Goal: Task Accomplishment & Management: Manage account settings

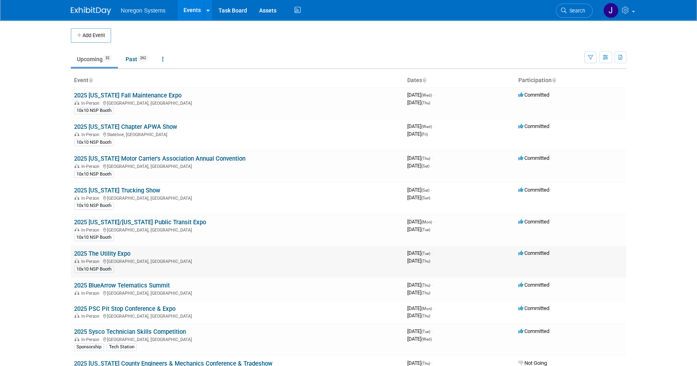
scroll to position [36, 0]
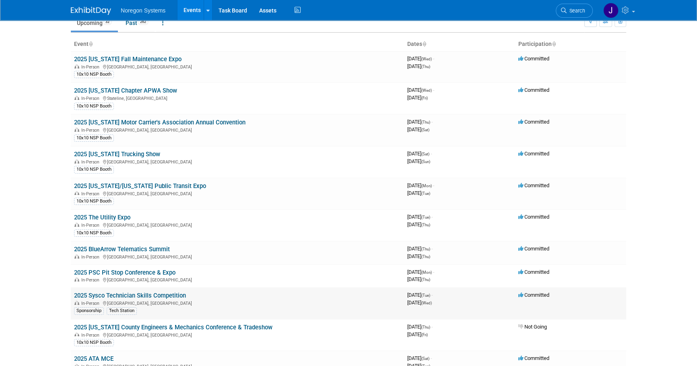
click at [169, 295] on link "2025 Sysco Technician Skills Competition" at bounding box center [130, 295] width 112 height 7
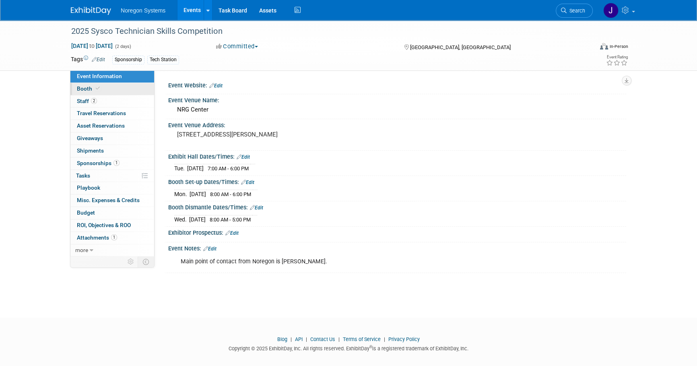
click at [112, 87] on link "Booth" at bounding box center [112, 89] width 84 height 12
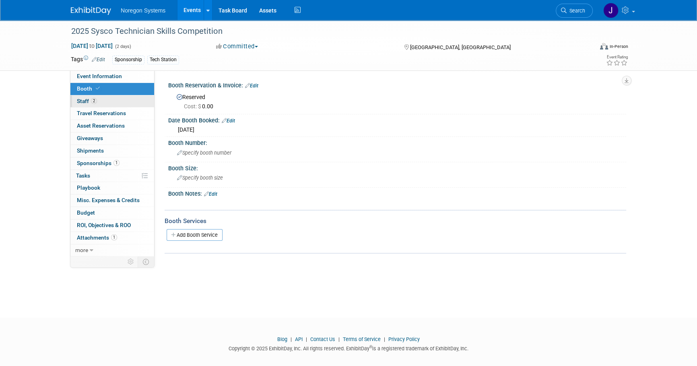
click at [108, 101] on link "2 Staff 2" at bounding box center [112, 101] width 84 height 12
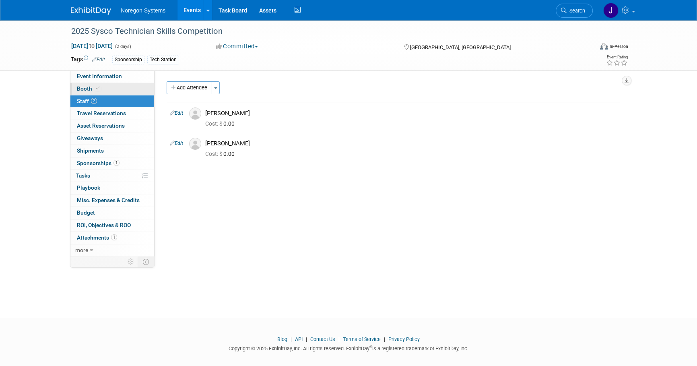
click at [108, 83] on link "Booth" at bounding box center [112, 89] width 84 height 12
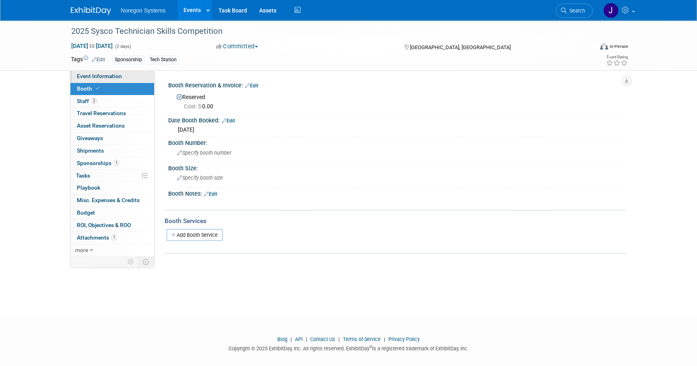
click at [109, 79] on span "Event Information" at bounding box center [99, 76] width 45 height 6
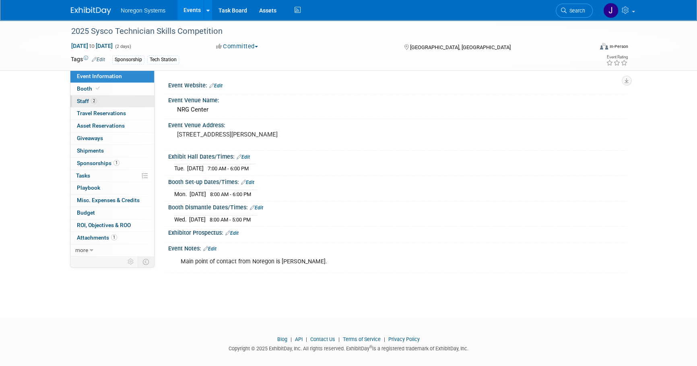
click at [99, 96] on link "2 Staff 2" at bounding box center [112, 101] width 84 height 12
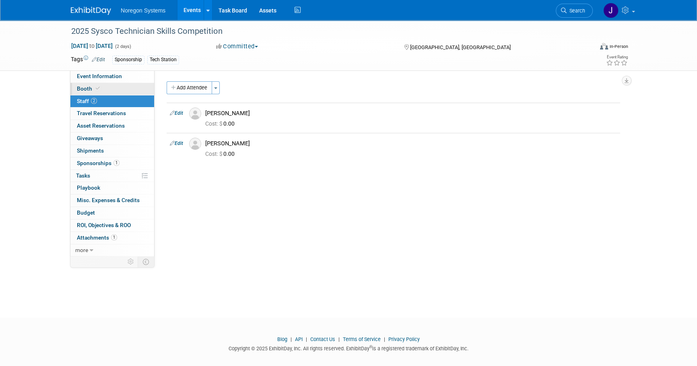
drag, startPoint x: 153, startPoint y: 85, endPoint x: 143, endPoint y: 86, distance: 10.1
click at [153, 85] on link "Booth" at bounding box center [112, 89] width 84 height 12
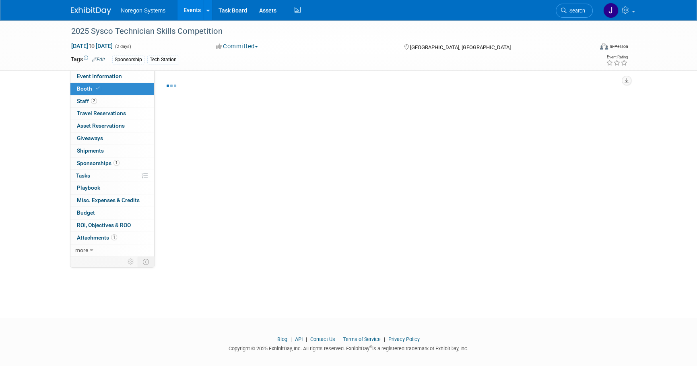
click at [143, 86] on link "Booth" at bounding box center [112, 89] width 84 height 12
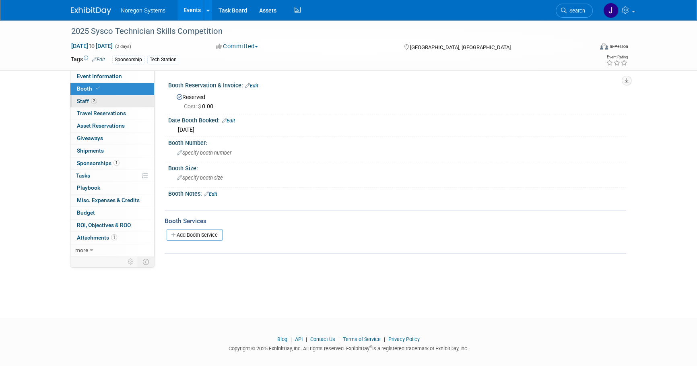
click at [115, 96] on link "2 Staff 2" at bounding box center [112, 101] width 84 height 12
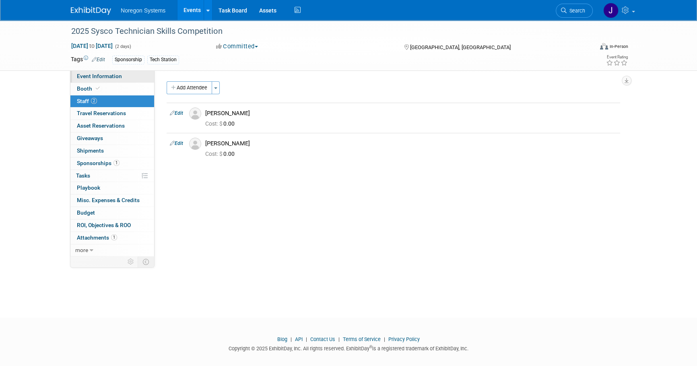
click at [114, 77] on span "Event Information" at bounding box center [99, 76] width 45 height 6
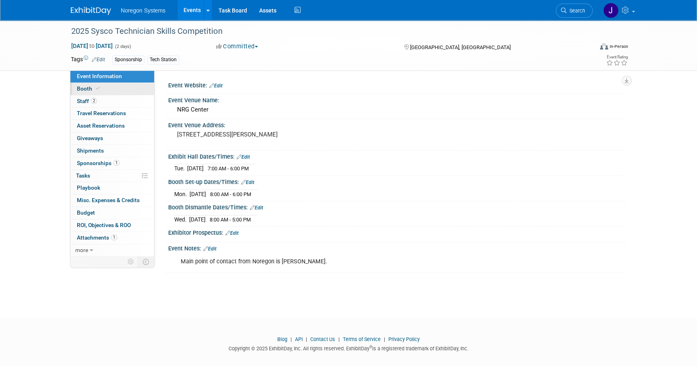
click at [126, 89] on link "Booth" at bounding box center [112, 89] width 84 height 12
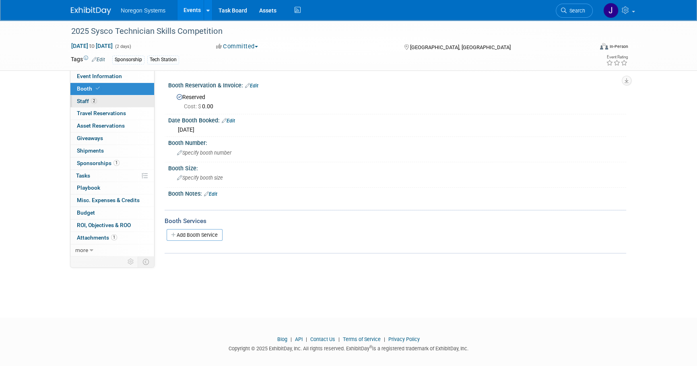
click at [130, 103] on link "2 Staff 2" at bounding box center [112, 101] width 84 height 12
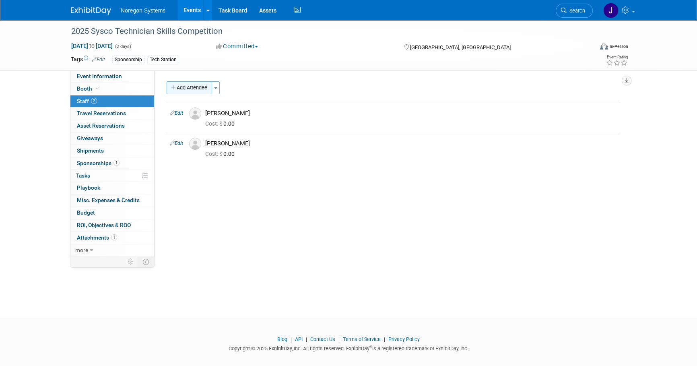
click at [190, 87] on button "Add Attendee" at bounding box center [190, 87] width 46 height 13
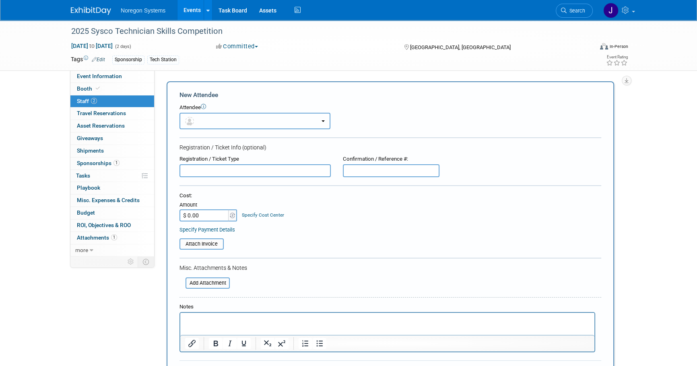
click at [238, 119] on button "button" at bounding box center [255, 121] width 151 height 17
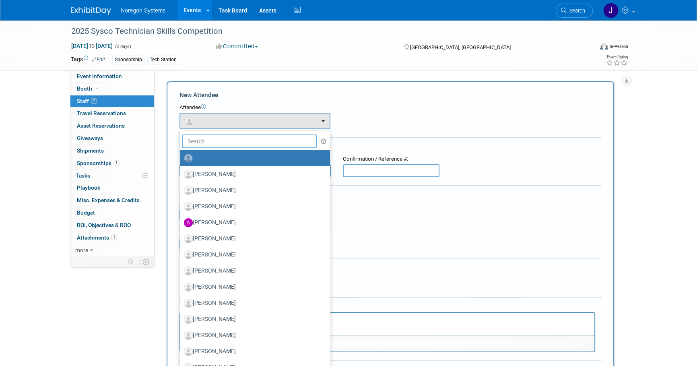
click at [242, 145] on input "text" at bounding box center [249, 141] width 135 height 14
type input "anthon"
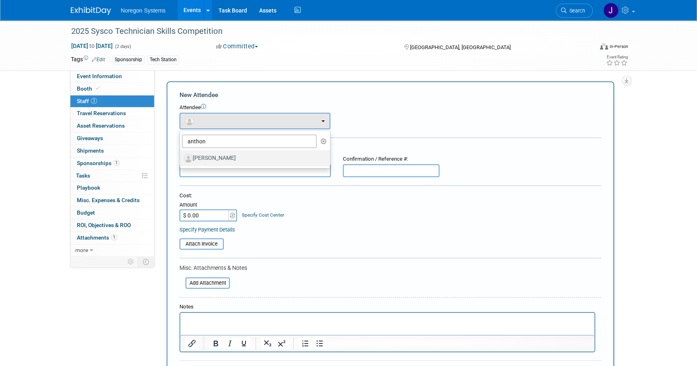
click at [232, 161] on label "Anthony Garcia" at bounding box center [253, 158] width 138 height 13
click at [181, 160] on input "Anthony Garcia" at bounding box center [178, 157] width 5 height 5
select select "e1044807-71a4-4a37-8dea-8d6a06ee8f64"
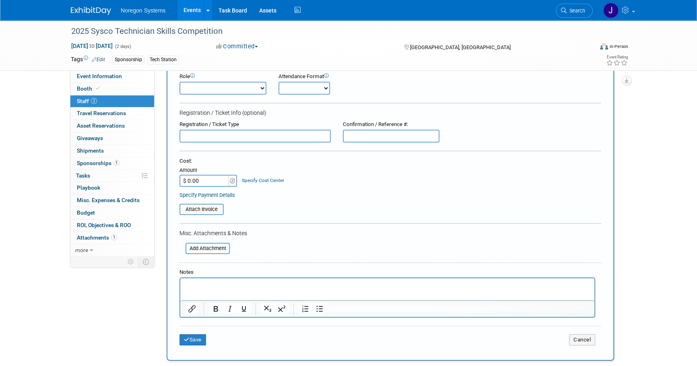
scroll to position [110, 0]
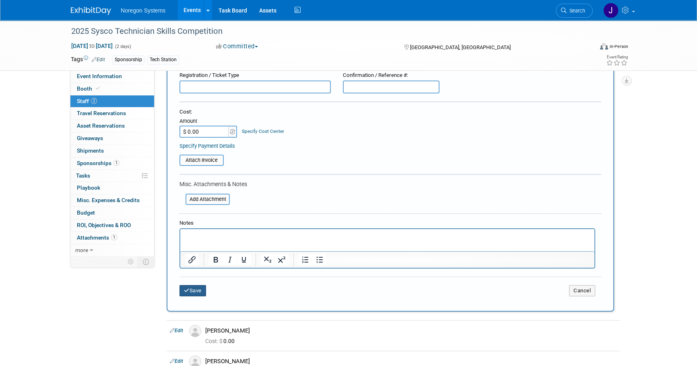
click at [194, 289] on button "Save" at bounding box center [193, 290] width 27 height 11
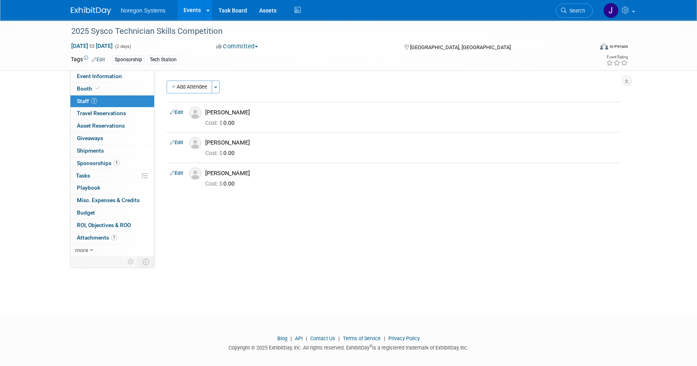
scroll to position [0, 0]
